Goal: Transaction & Acquisition: Purchase product/service

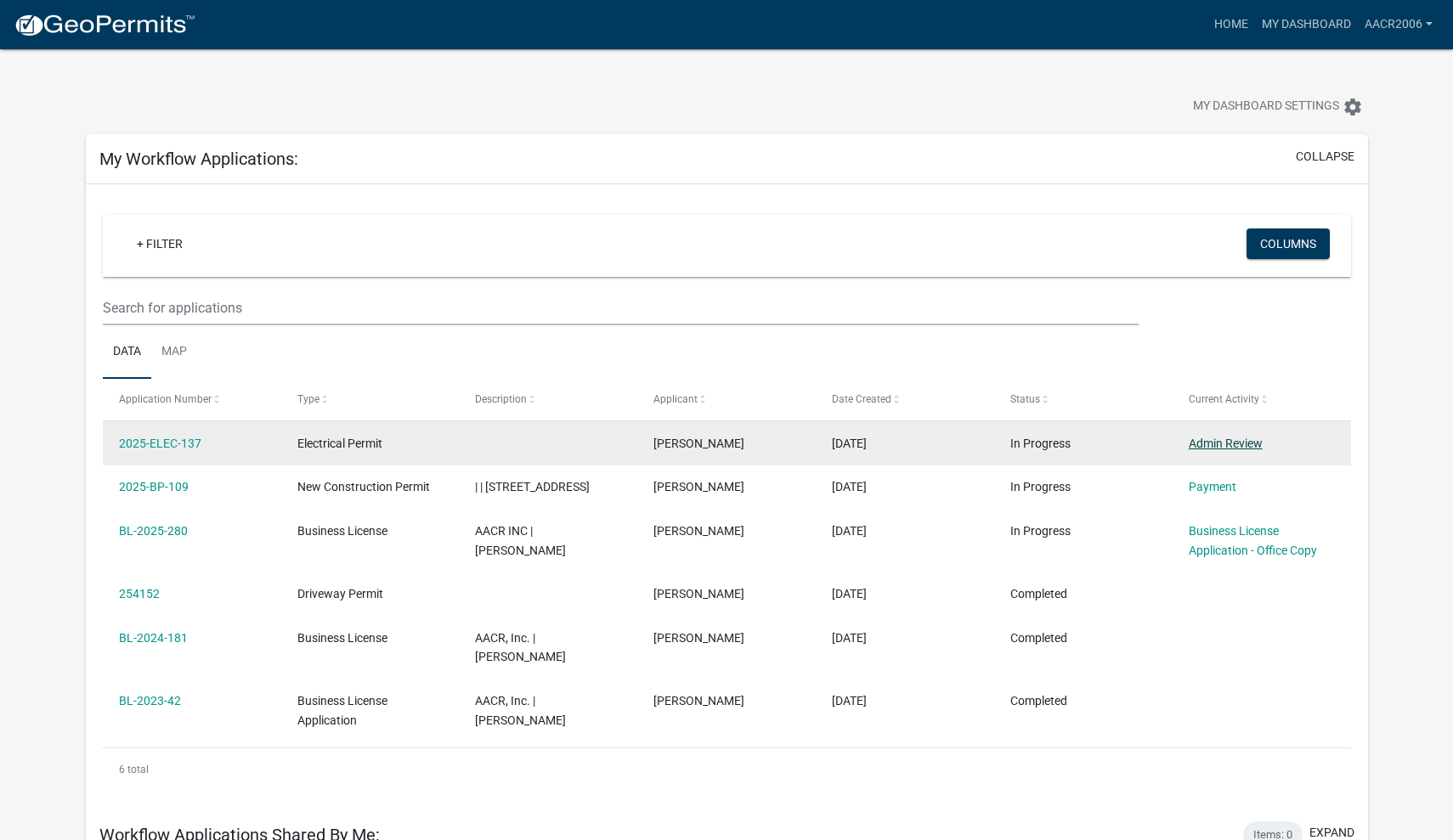
click at [1232, 448] on link "Admin Review" at bounding box center [1225, 443] width 74 height 14
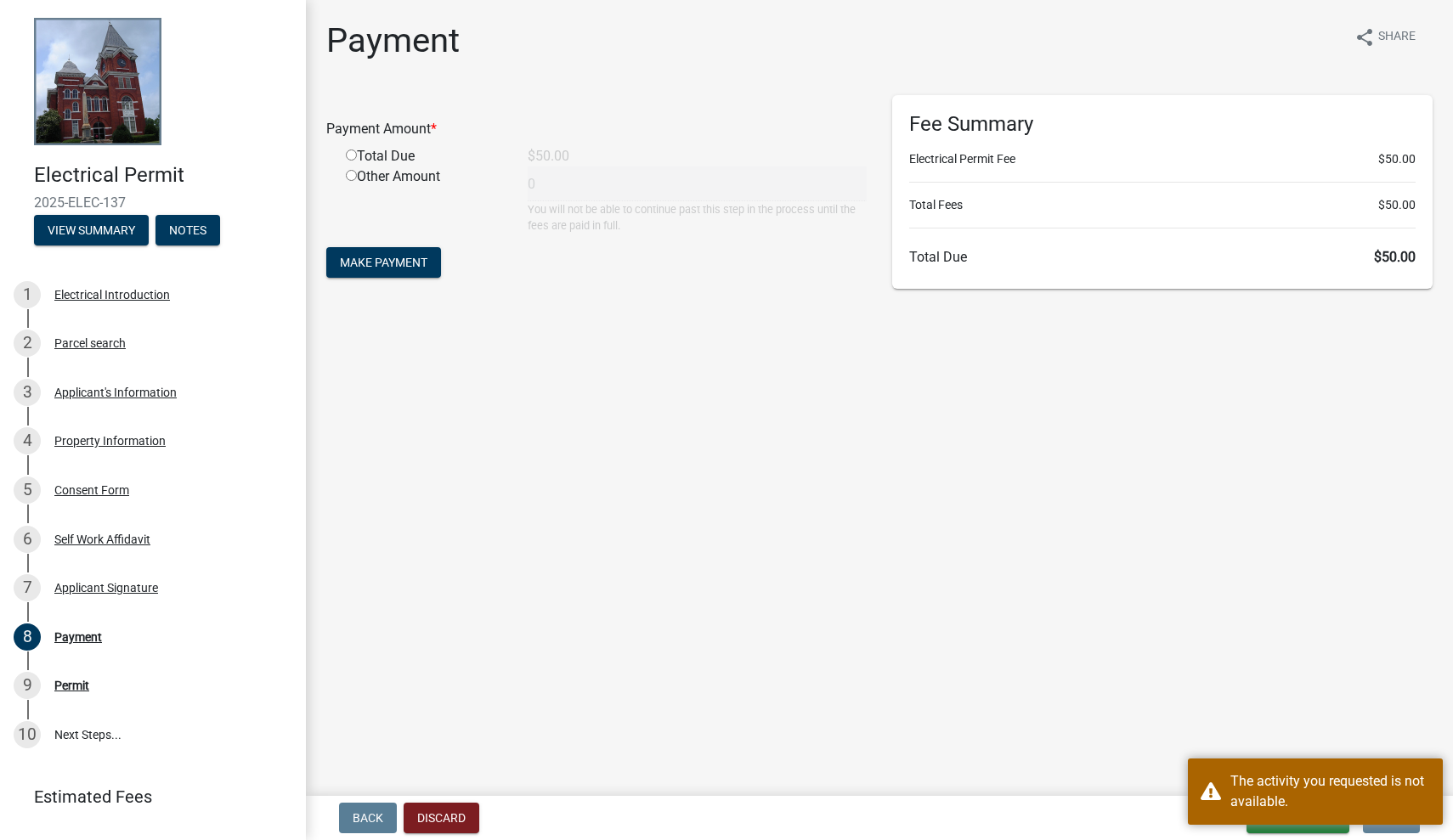
click at [1096, 589] on main "Payment share Share Payment Amount * Total Due $50.00 Other Amount 0 You will n…" at bounding box center [879, 394] width 1147 height 789
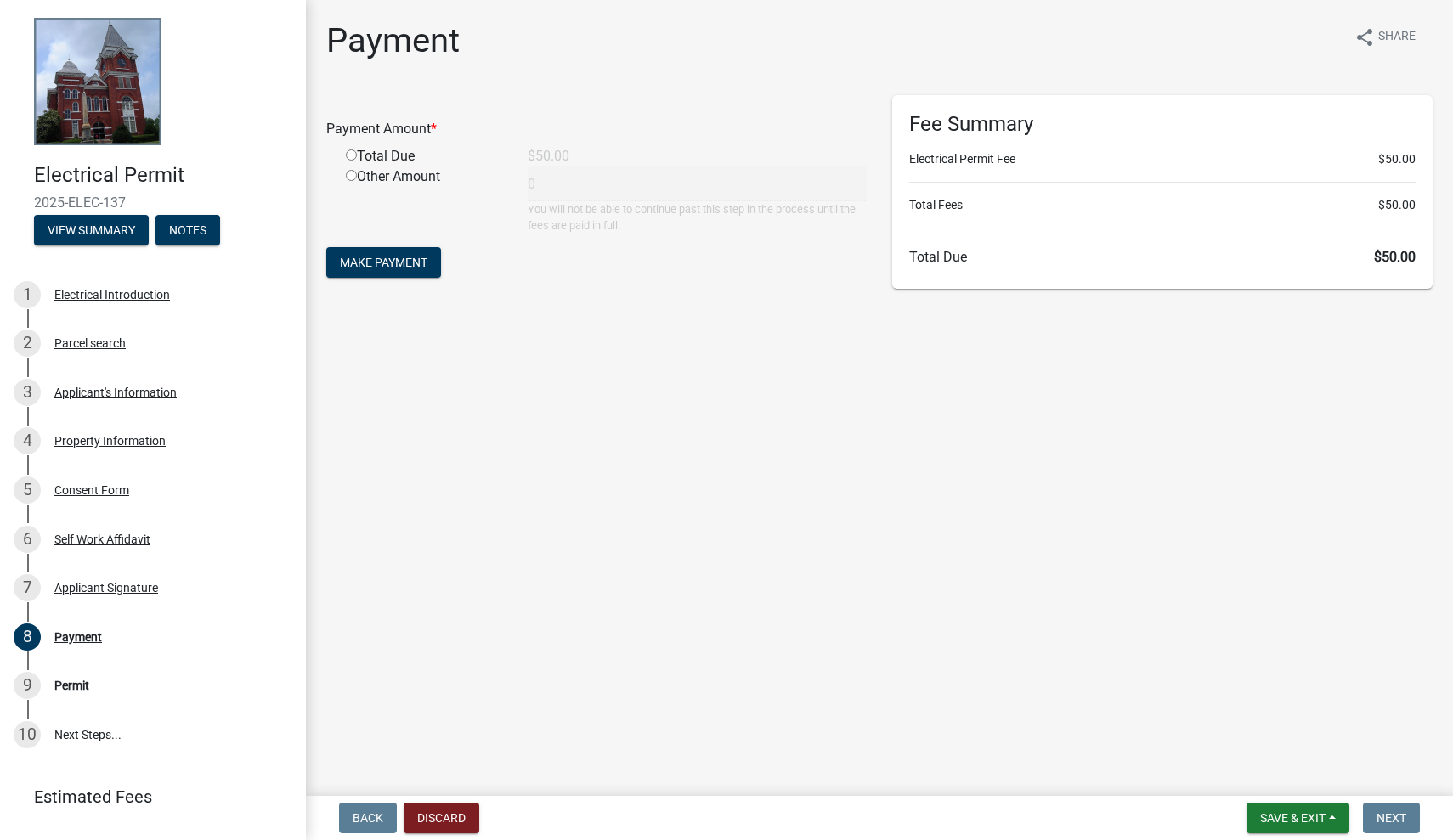
click at [350, 156] on input "radio" at bounding box center [351, 155] width 11 height 11
radio input "true"
type input "50"
click at [377, 267] on span "Make Payment" at bounding box center [383, 263] width 87 height 14
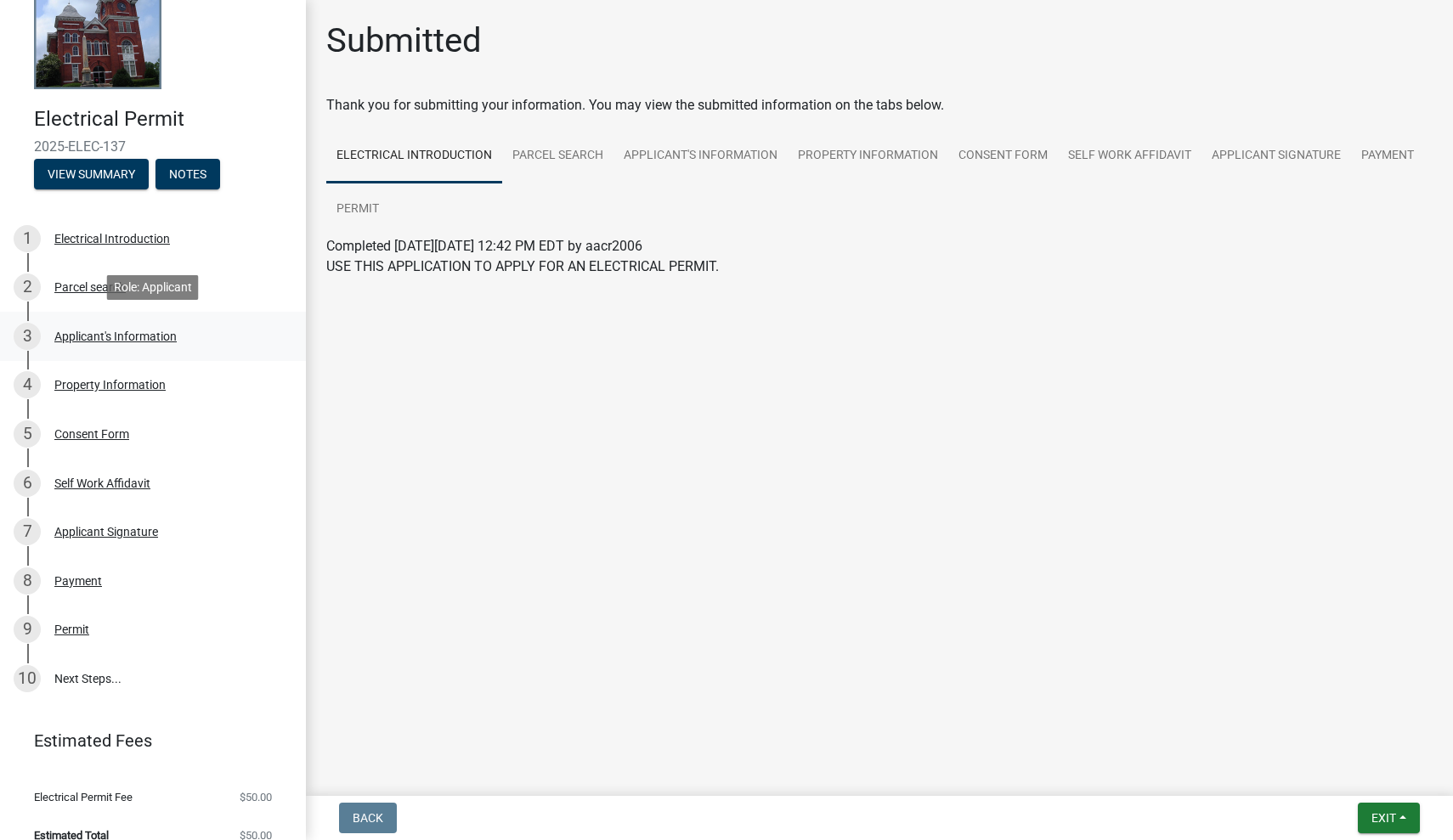
scroll to position [57, 0]
click at [350, 212] on link "Permit" at bounding box center [357, 210] width 62 height 55
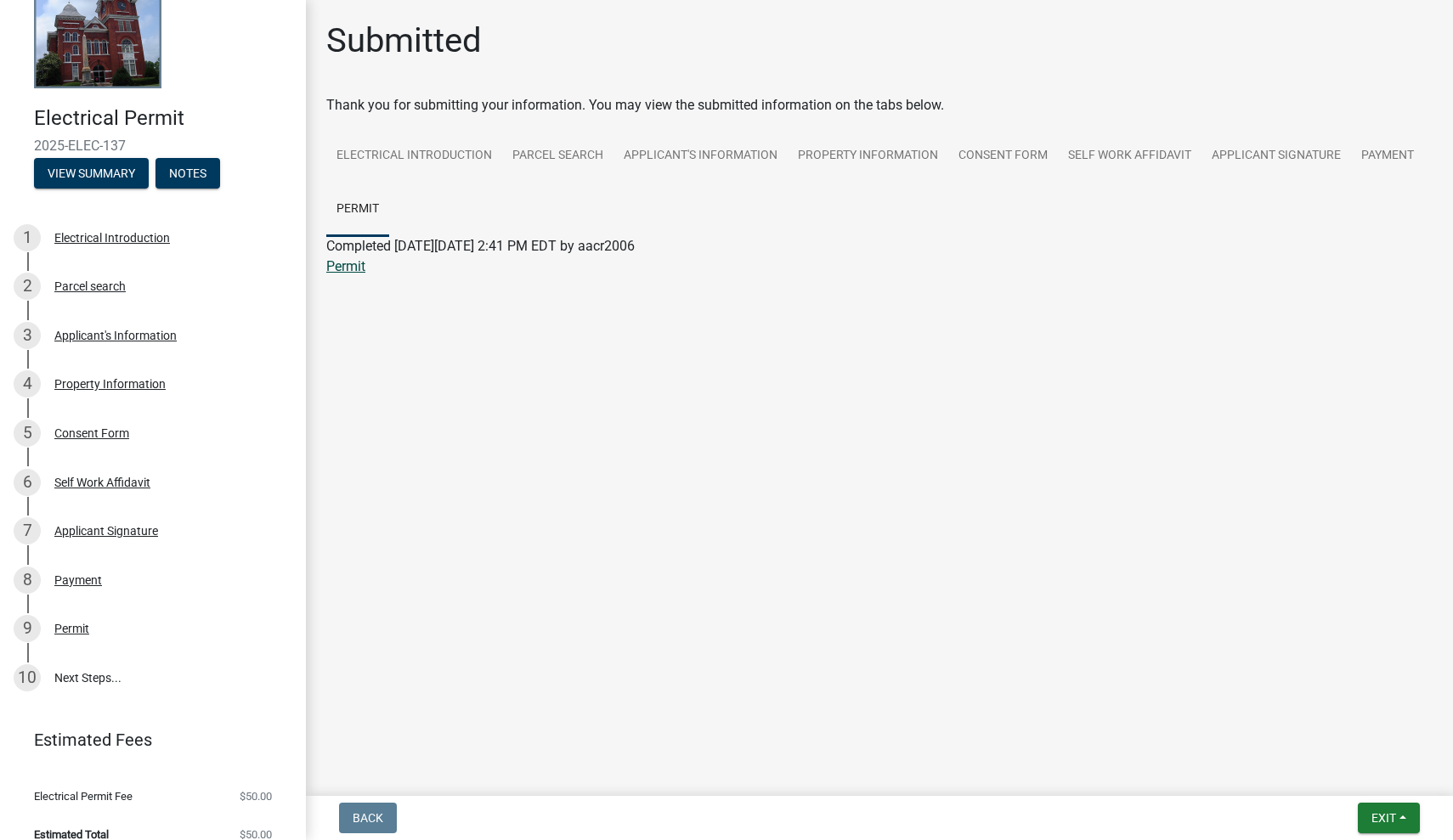
click at [364, 271] on link "Permit" at bounding box center [346, 266] width 39 height 16
